Goal: Task Accomplishment & Management: Use online tool/utility

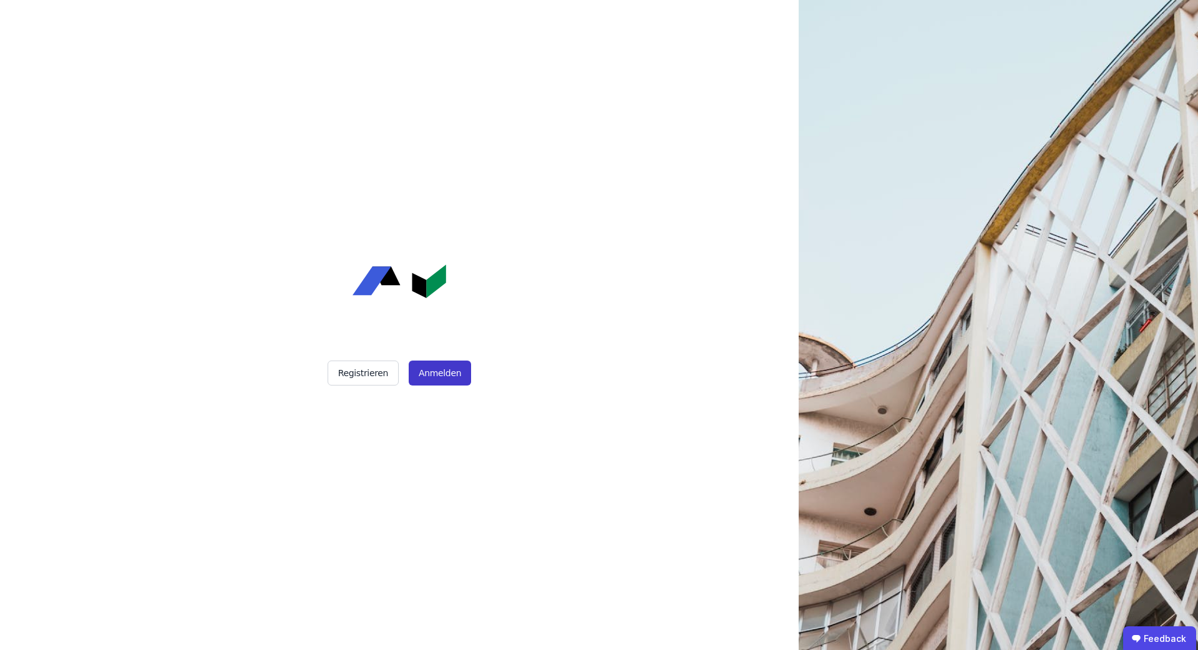
click at [432, 379] on button "Anmelden" at bounding box center [440, 373] width 62 height 25
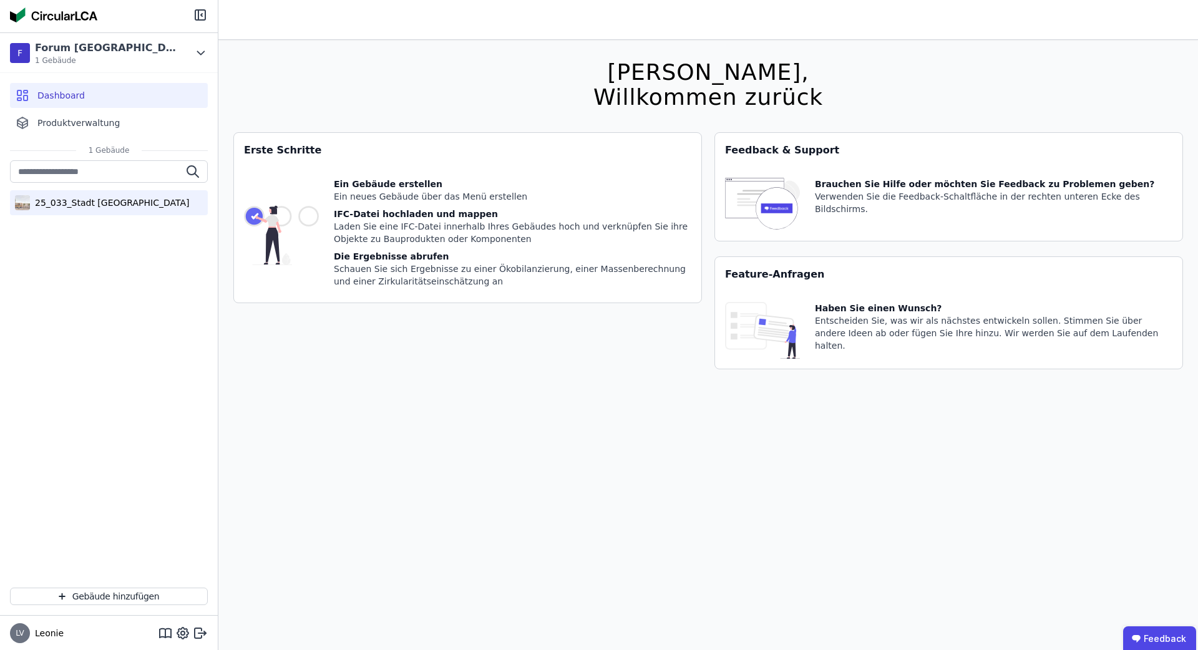
click at [77, 197] on div "25_033_Stadt Königsbrunn_Forum" at bounding box center [109, 203] width 159 height 12
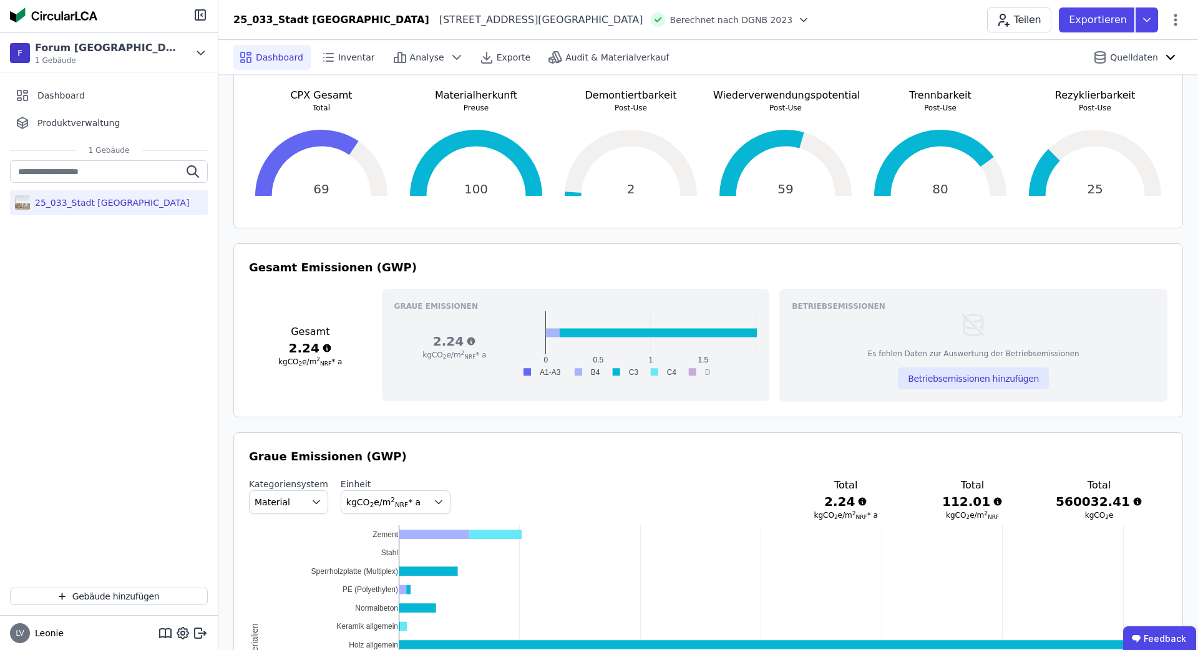
scroll to position [291, 0]
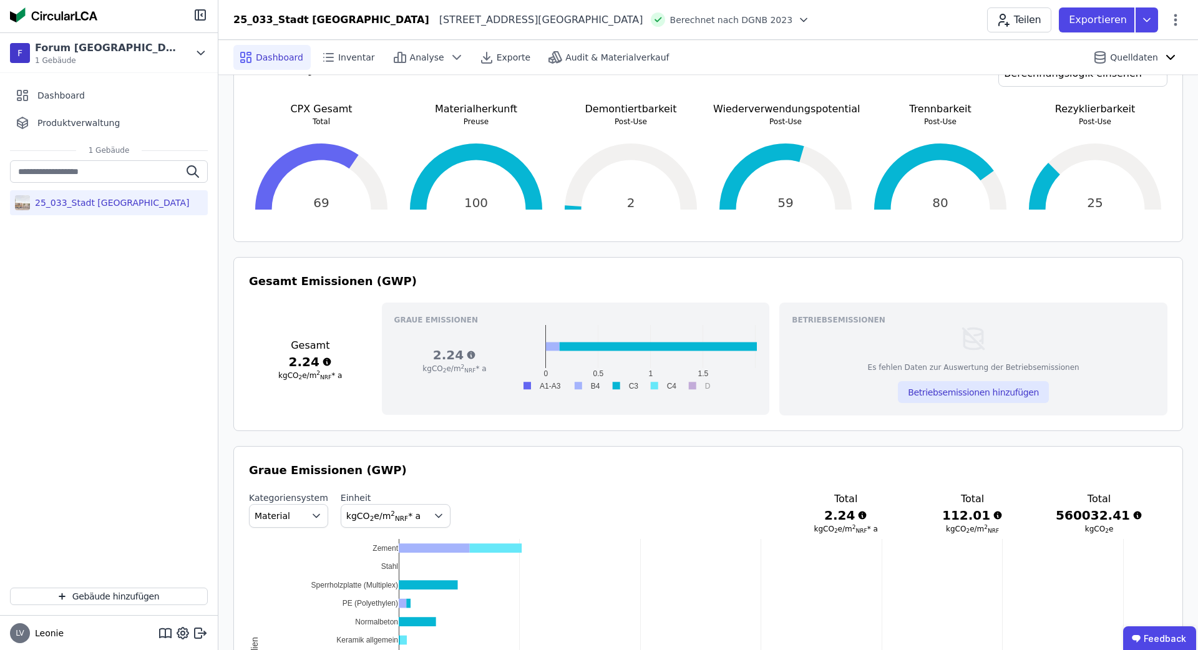
click at [951, 392] on button "Betriebsemissionen hinzufügen" at bounding box center [973, 392] width 151 height 22
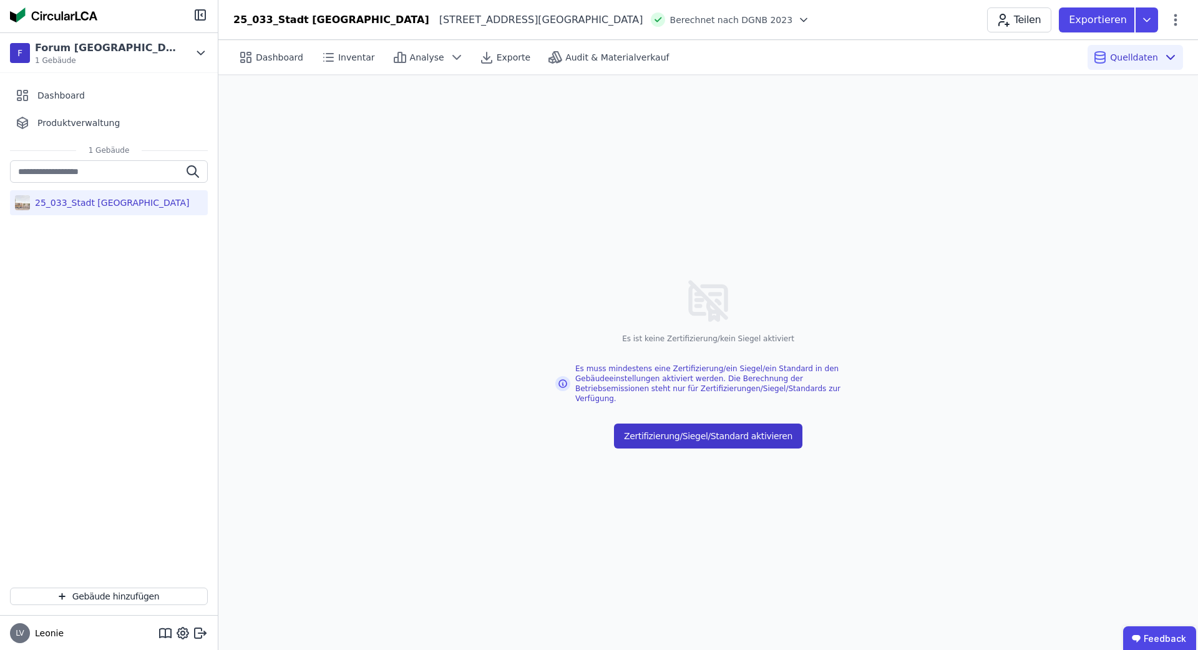
click at [734, 438] on button "Zertifizierung/Siegel/Standard aktivieren" at bounding box center [708, 436] width 189 height 25
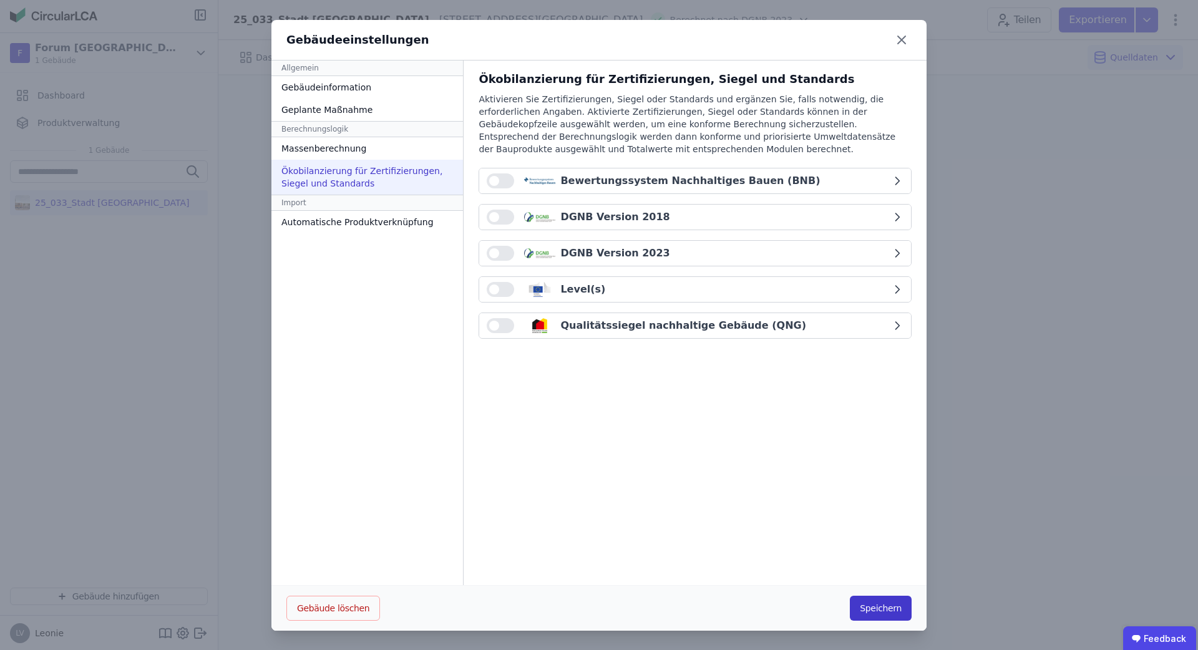
click at [865, 609] on button "Speichern" at bounding box center [881, 608] width 62 height 25
